Goal: Task Accomplishment & Management: Manage account settings

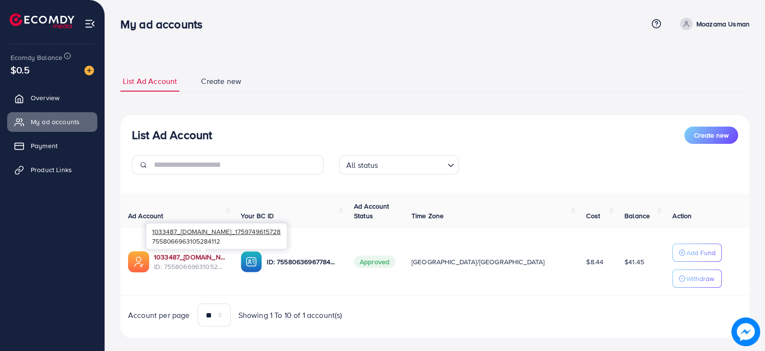
click at [224, 253] on link "1033487_[DOMAIN_NAME]_1759749615728" at bounding box center [189, 257] width 71 height 10
click at [40, 93] on span "Overview" at bounding box center [47, 98] width 29 height 10
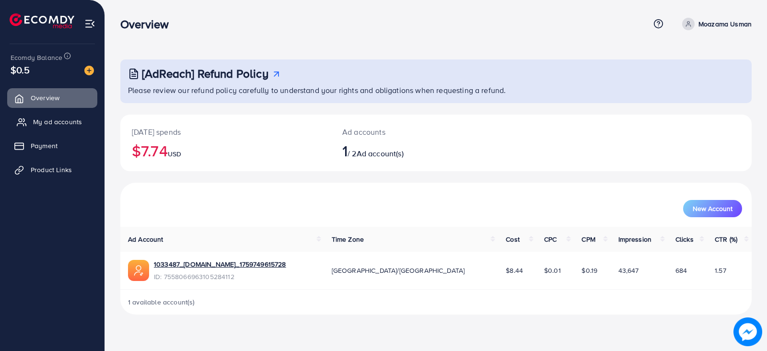
click at [60, 121] on span "My ad accounts" at bounding box center [57, 122] width 49 height 10
